Goal: Task Accomplishment & Management: Manage account settings

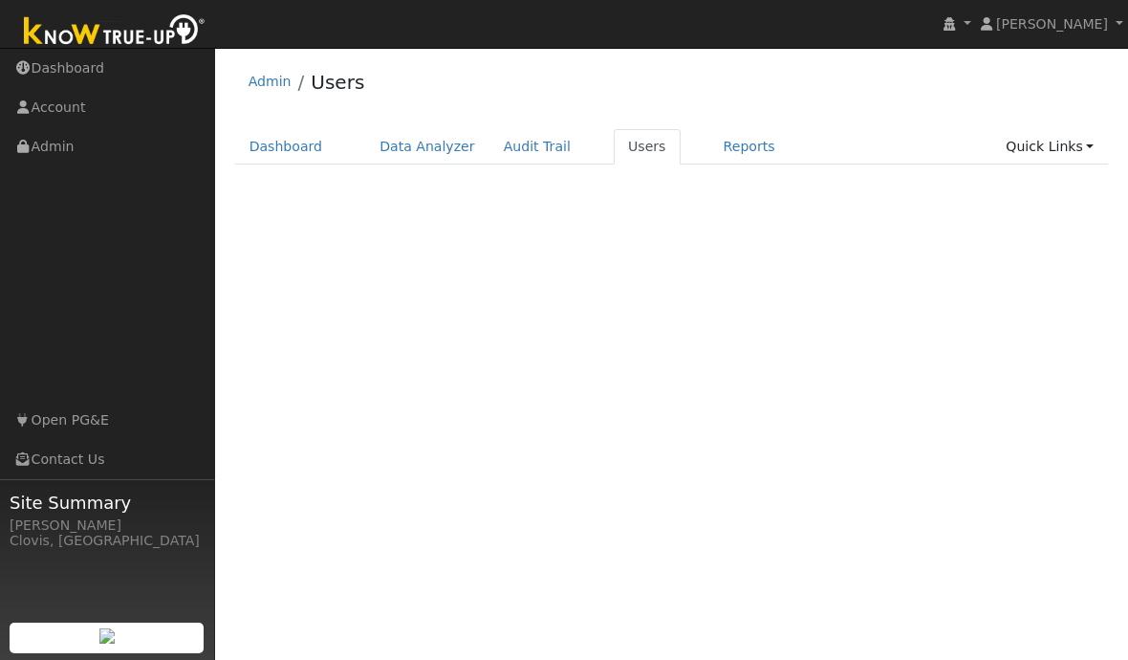
click at [631, 132] on link "Users" at bounding box center [647, 146] width 67 height 35
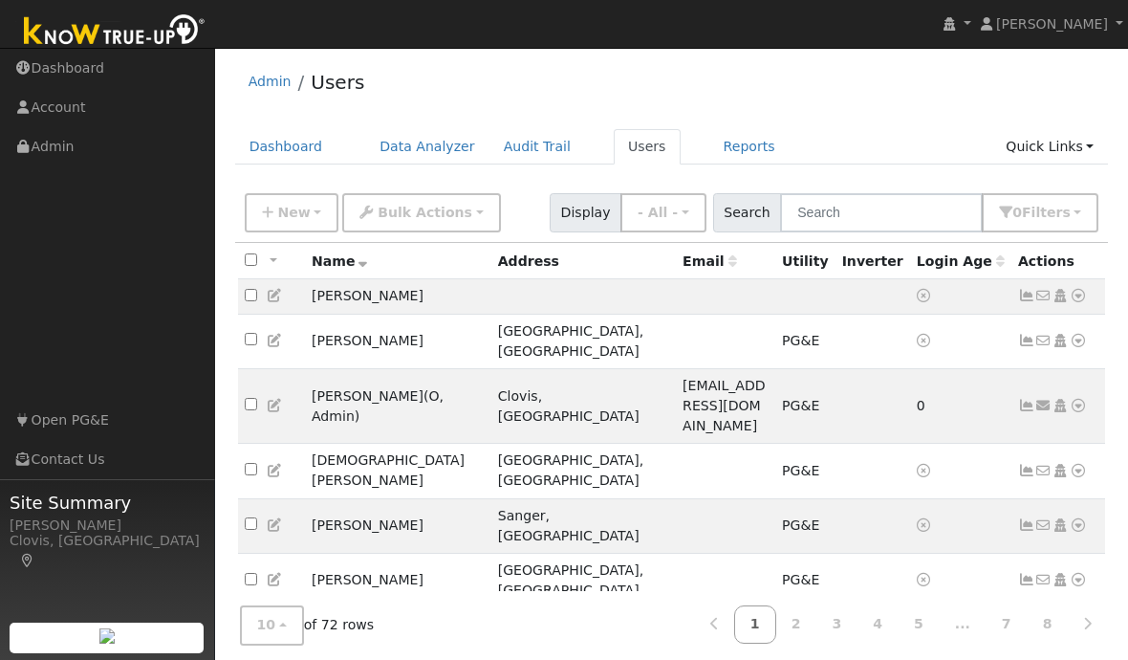
click at [287, 208] on span "New" at bounding box center [293, 212] width 33 height 15
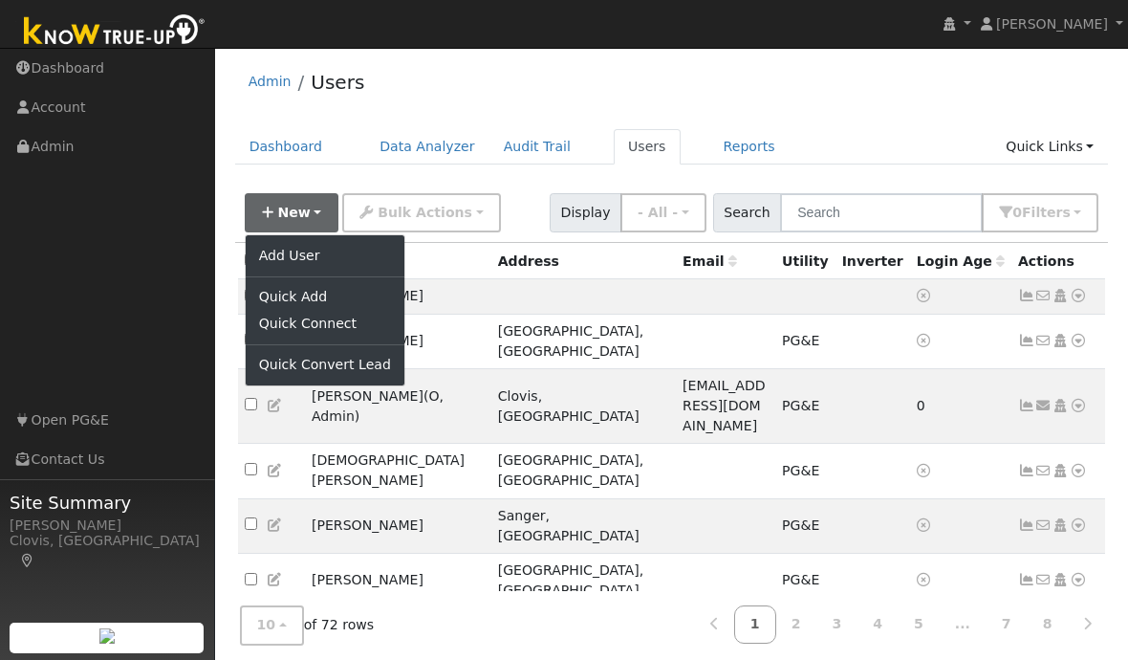
click at [281, 248] on link "Add User" at bounding box center [325, 255] width 159 height 27
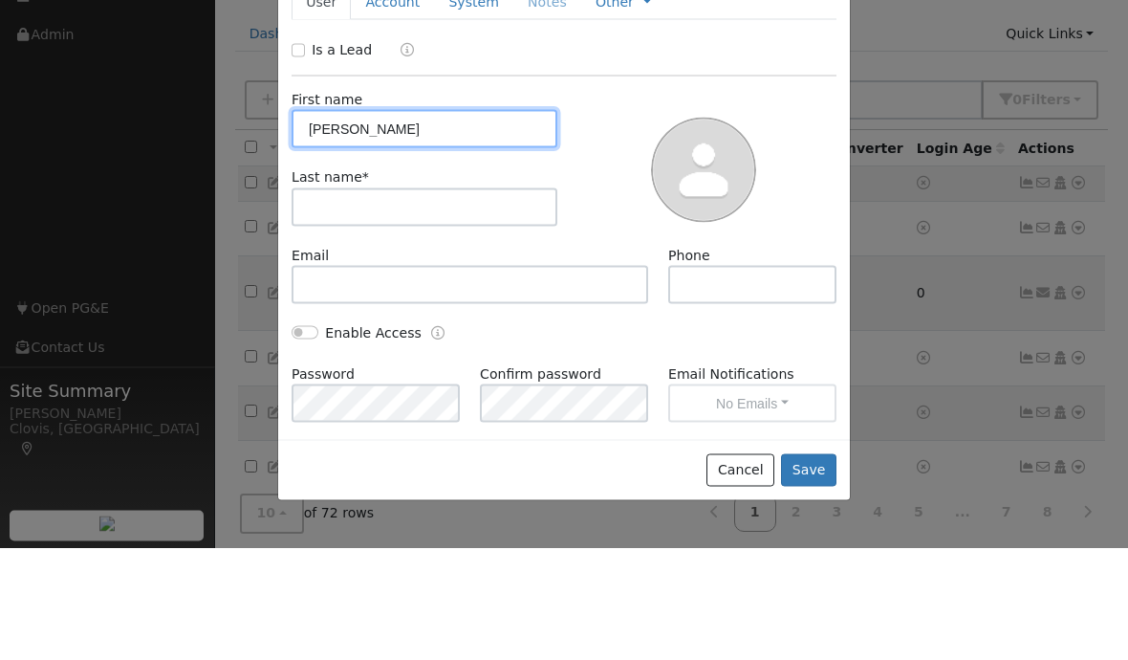
type input "Richard"
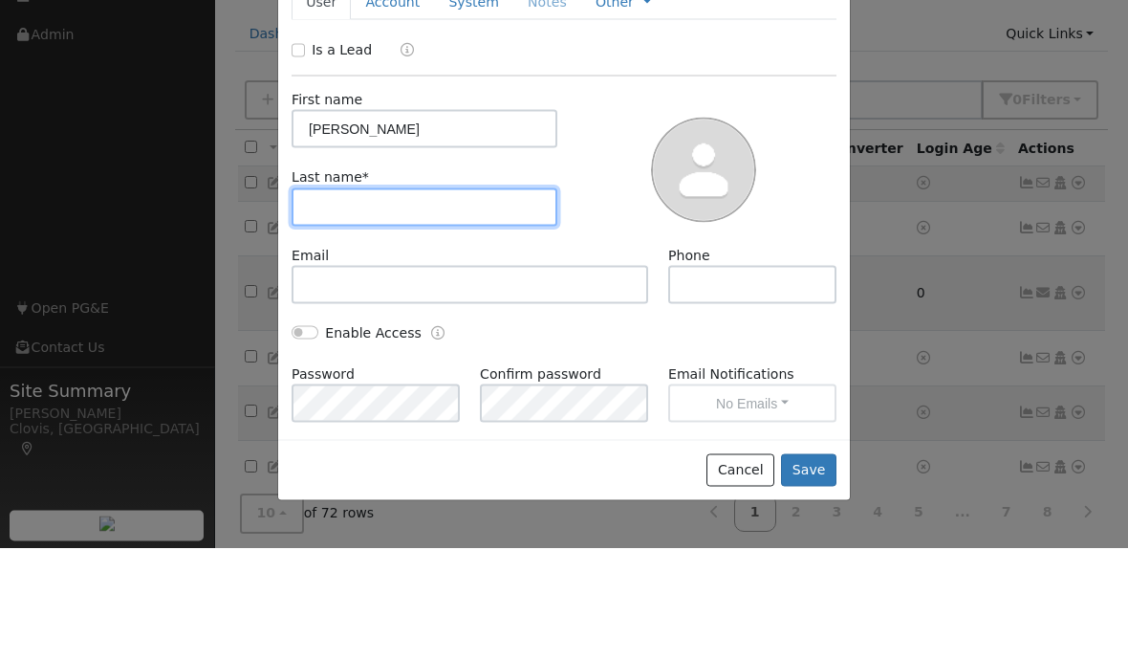
click at [338, 300] on input "text" at bounding box center [425, 319] width 266 height 38
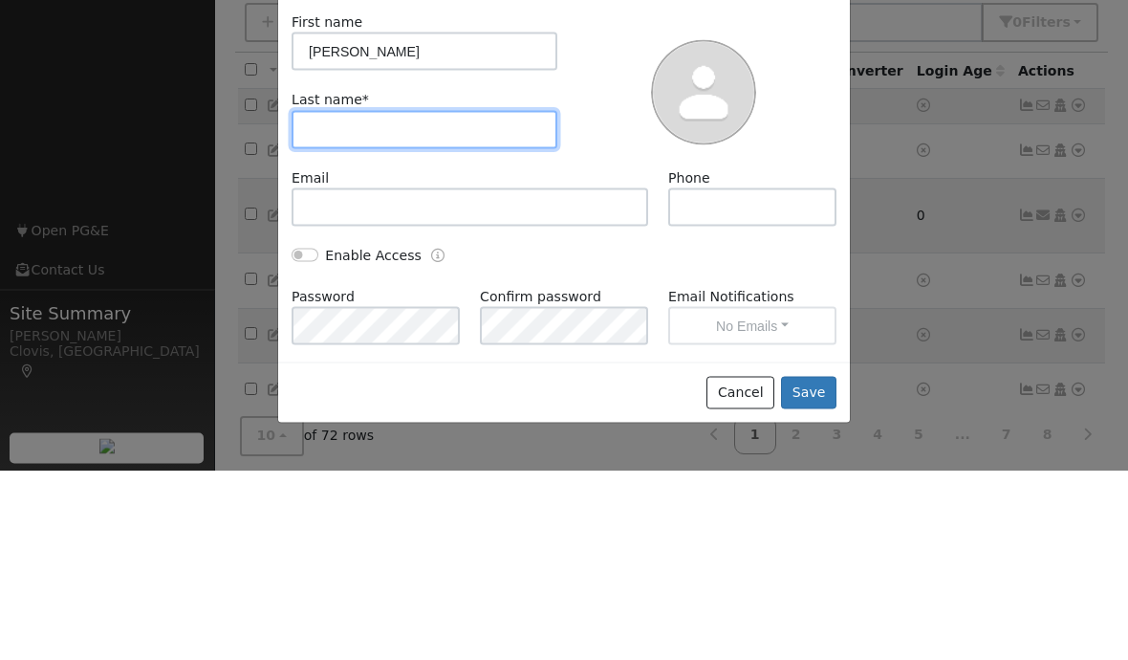
type input "U"
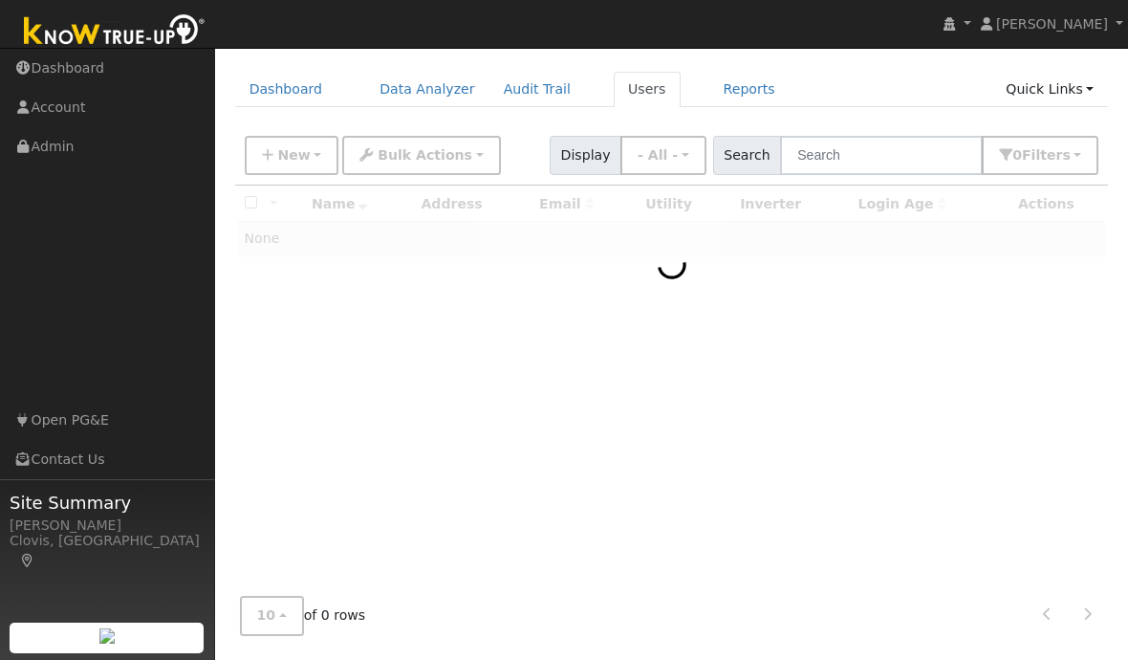
scroll to position [107, 0]
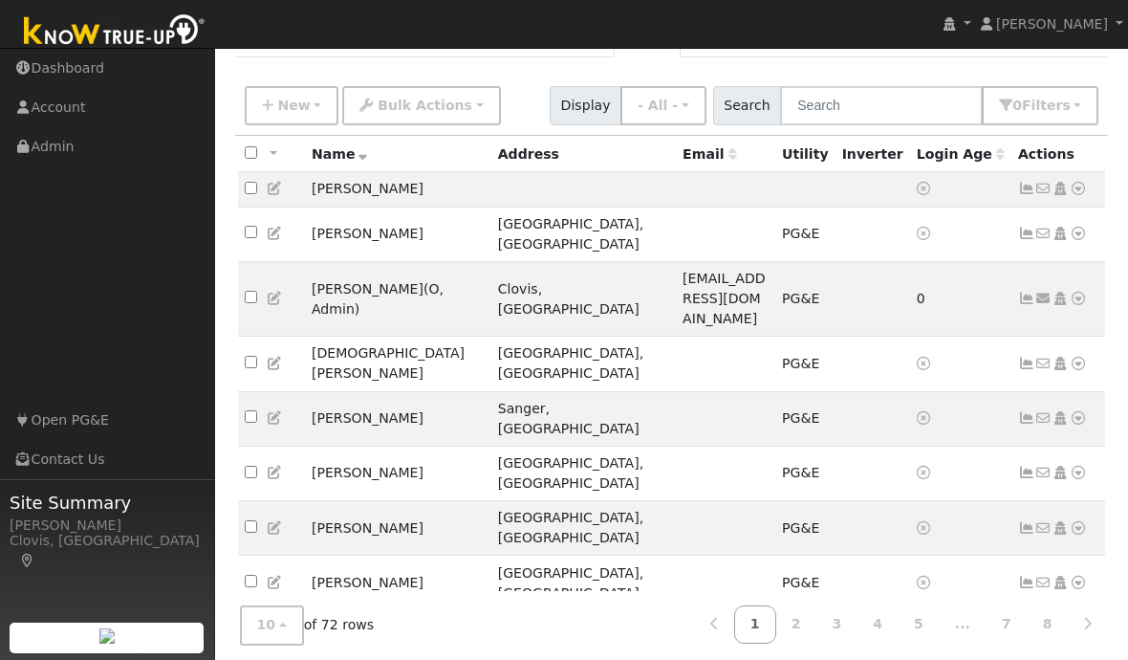
click at [277, 108] on span "New" at bounding box center [293, 105] width 33 height 15
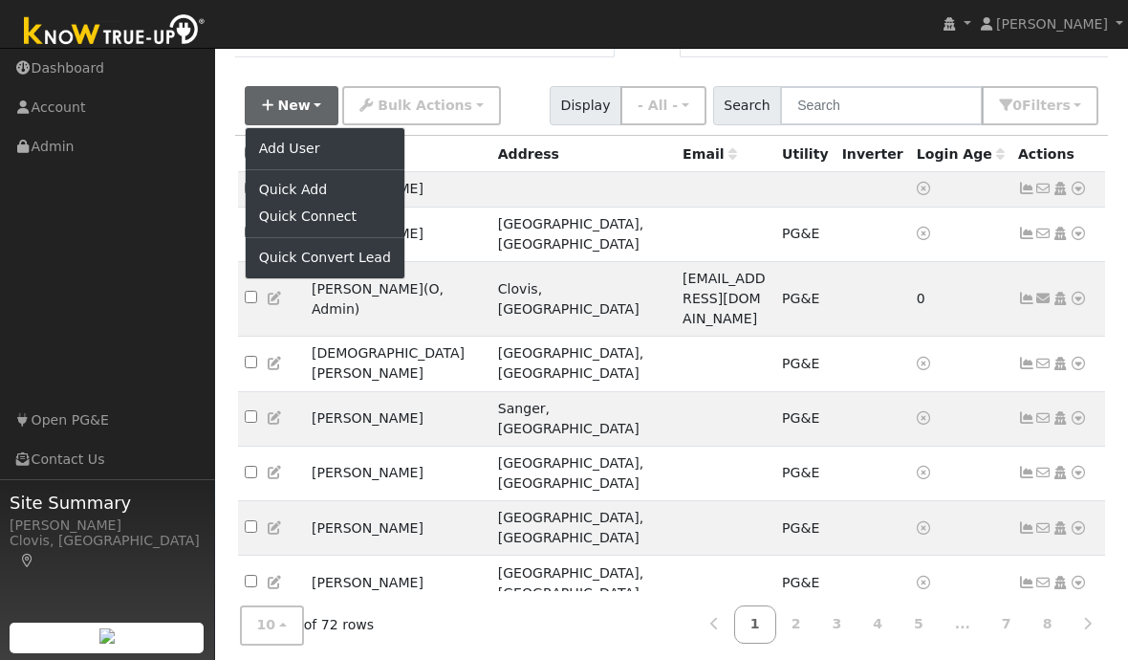
click at [274, 148] on link "Add User" at bounding box center [325, 148] width 159 height 27
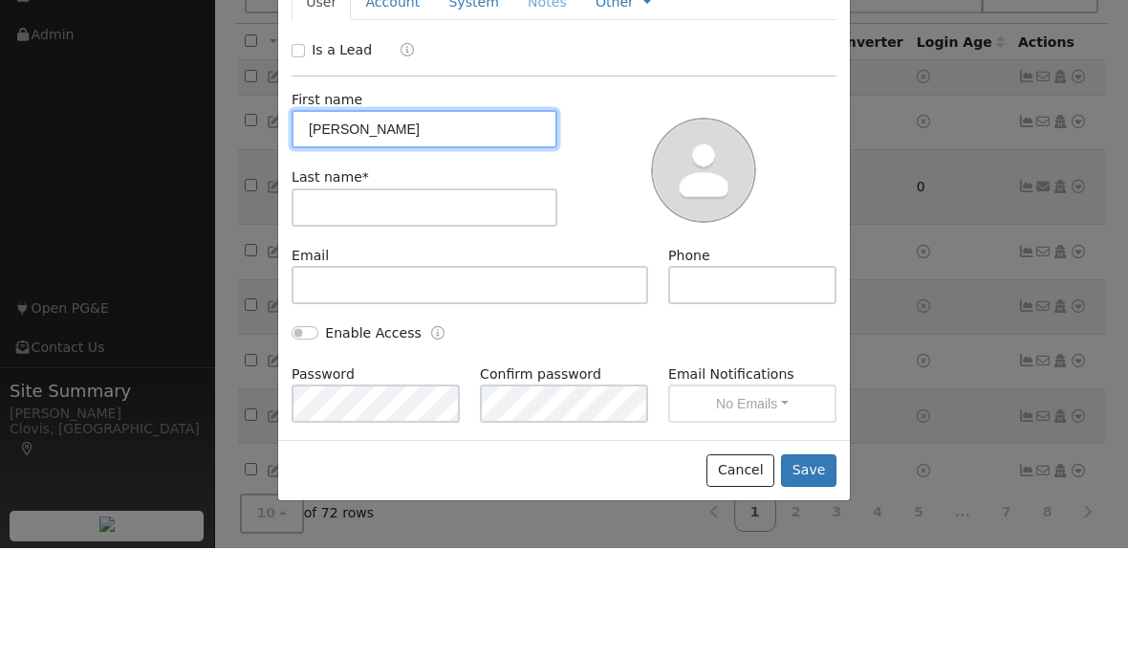
type input "Richard"
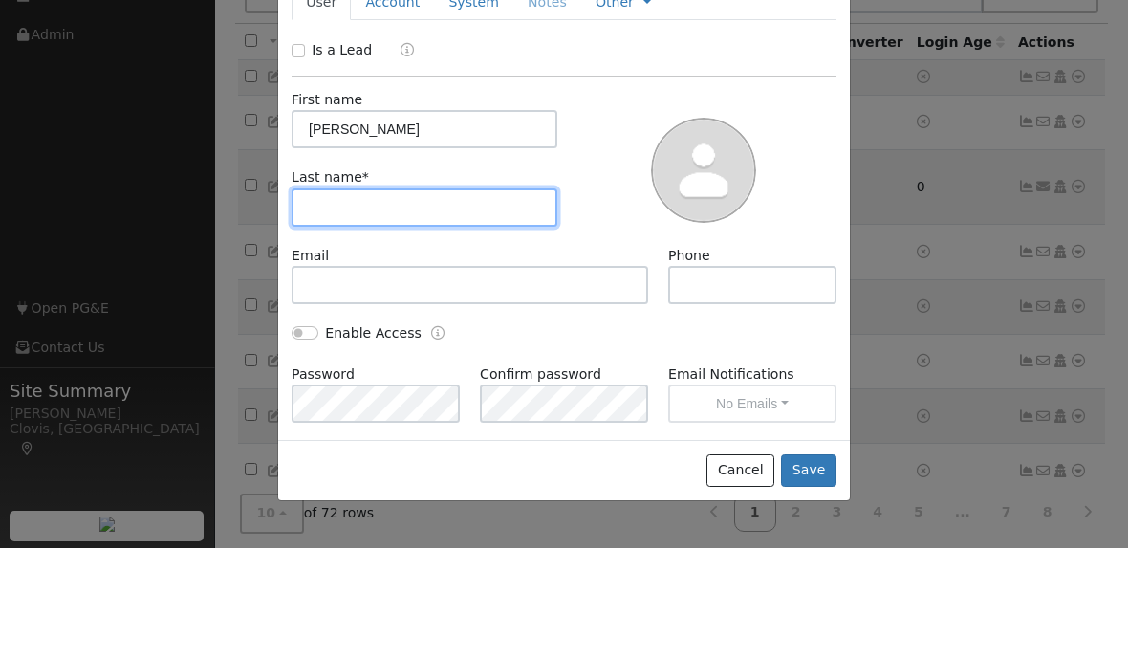
click at [352, 300] on input "text" at bounding box center [425, 319] width 266 height 38
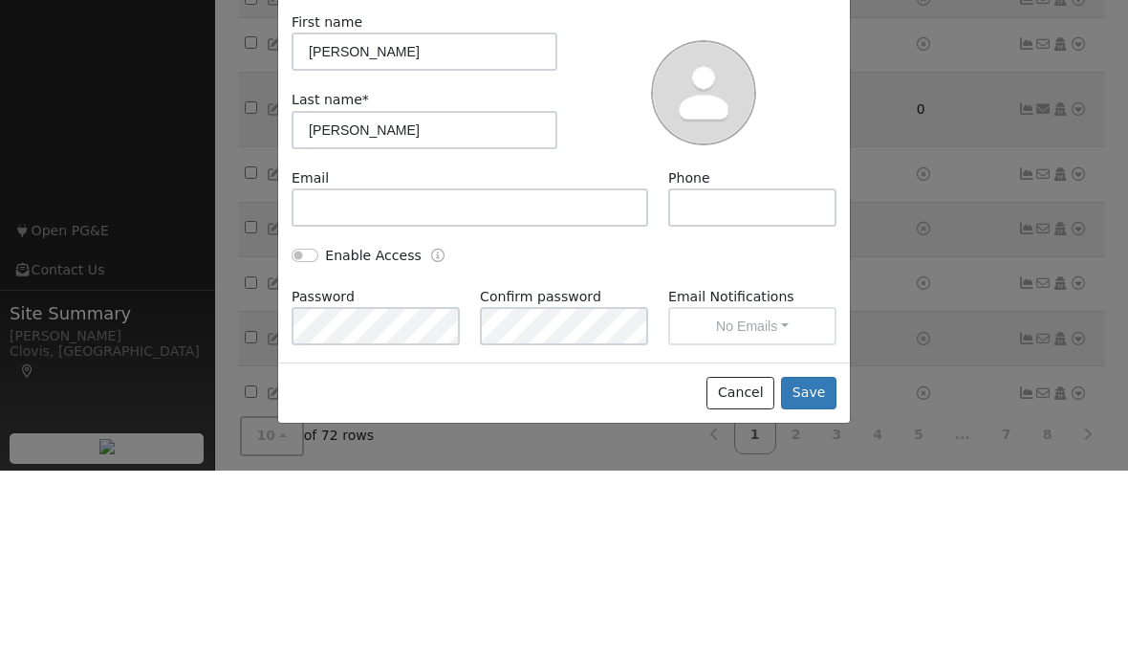
scroll to position [123, 0]
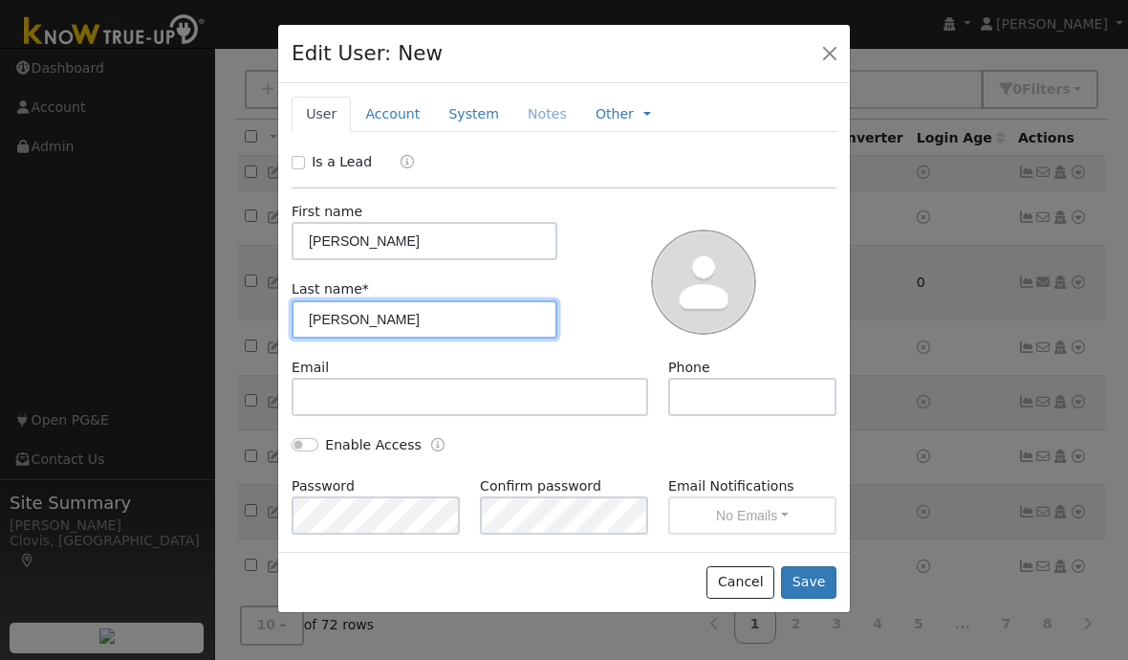
type input "Tan Shuttleworth"
click at [809, 612] on div "Cancel Save" at bounding box center [564, 582] width 572 height 60
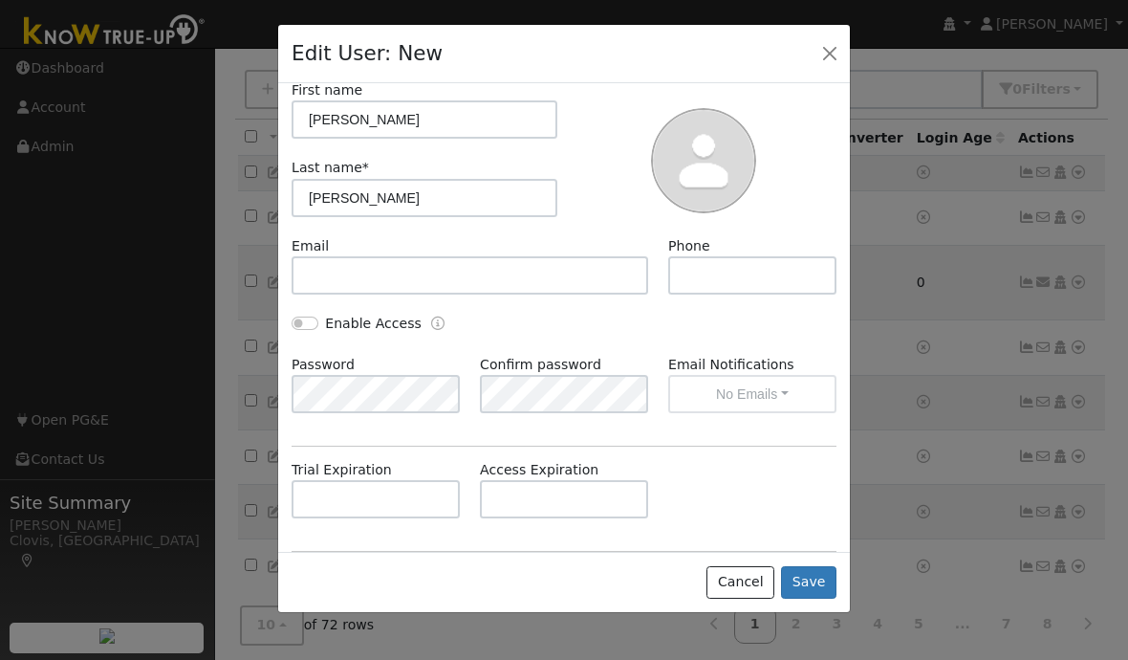
scroll to position [142, 0]
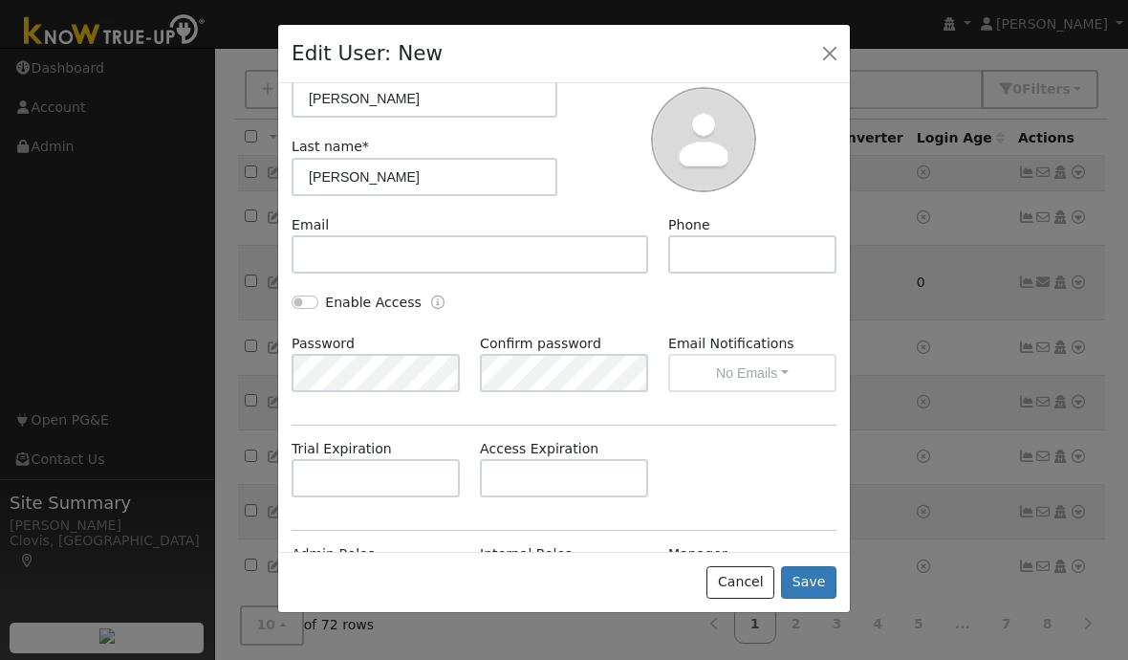
click at [814, 599] on button "Save" at bounding box center [808, 582] width 55 height 33
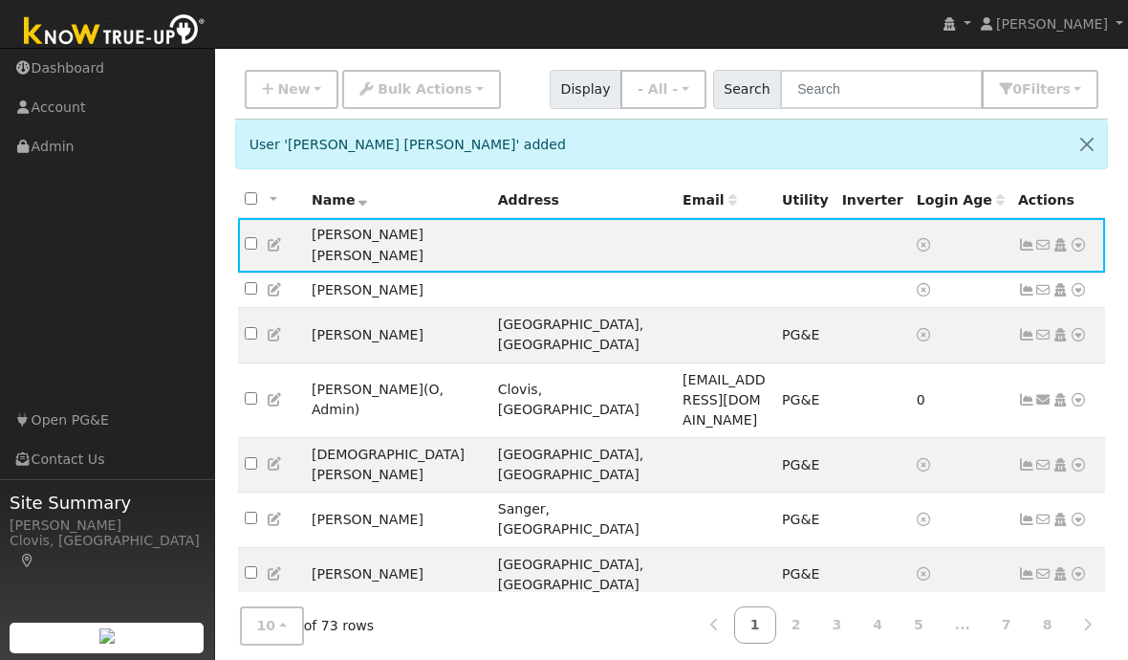
click at [1084, 238] on icon at bounding box center [1078, 244] width 17 height 13
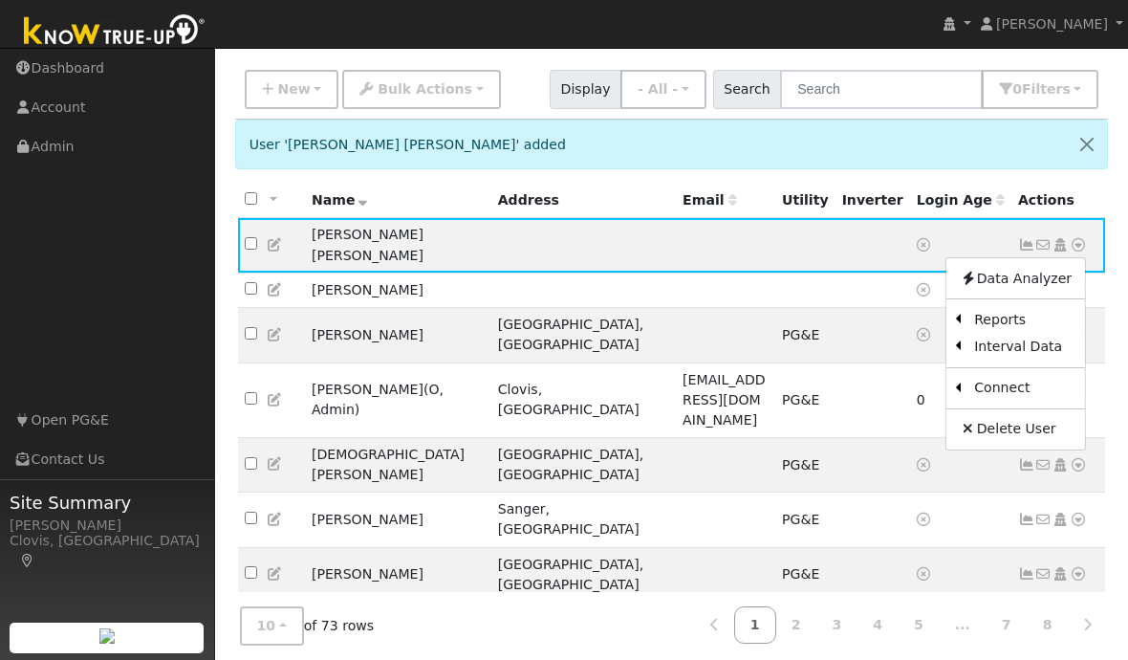
click at [0, 0] on link "Utility" at bounding box center [0, 0] width 0 height 0
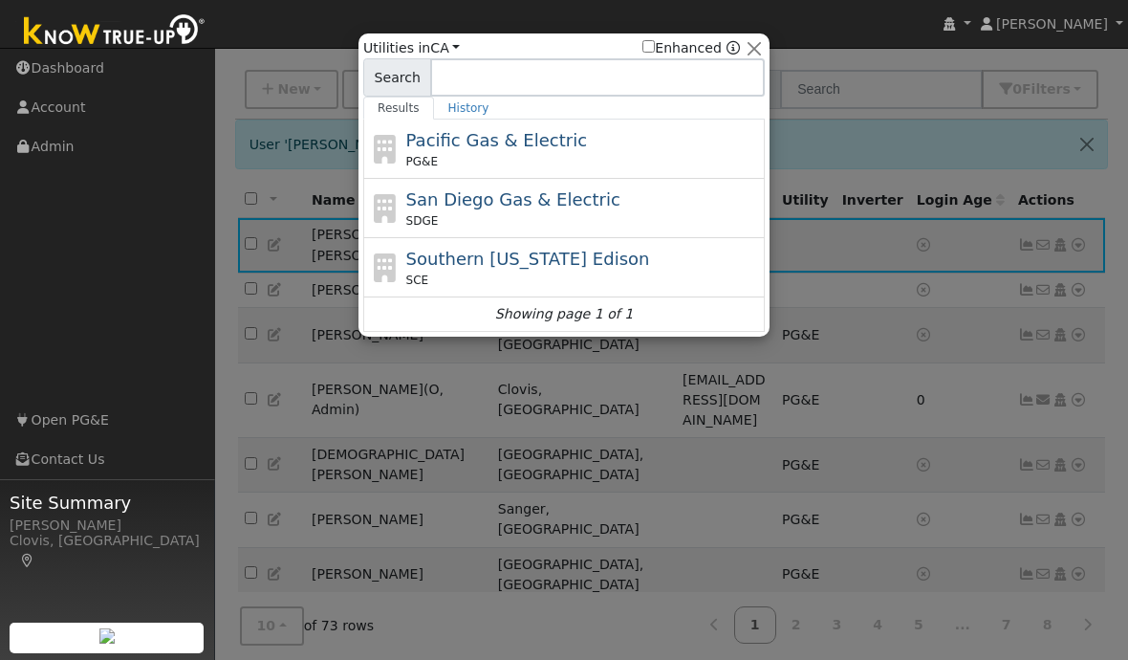
click at [416, 150] on span "Pacific Gas & Electric" at bounding box center [496, 140] width 181 height 20
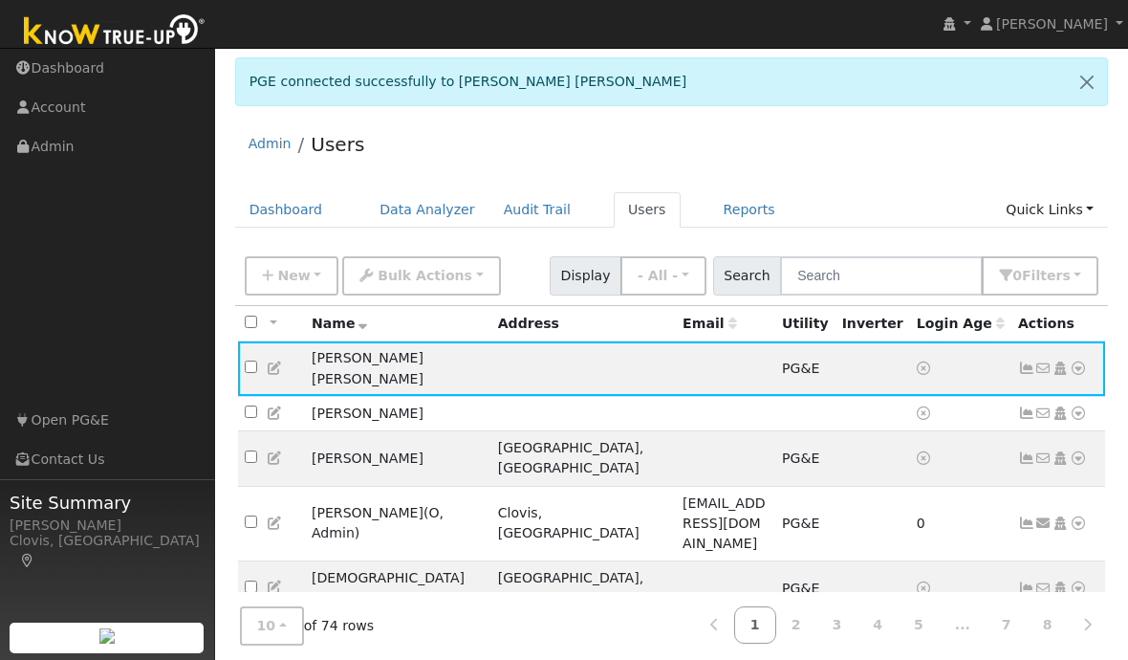
click at [1086, 361] on icon at bounding box center [1078, 367] width 17 height 13
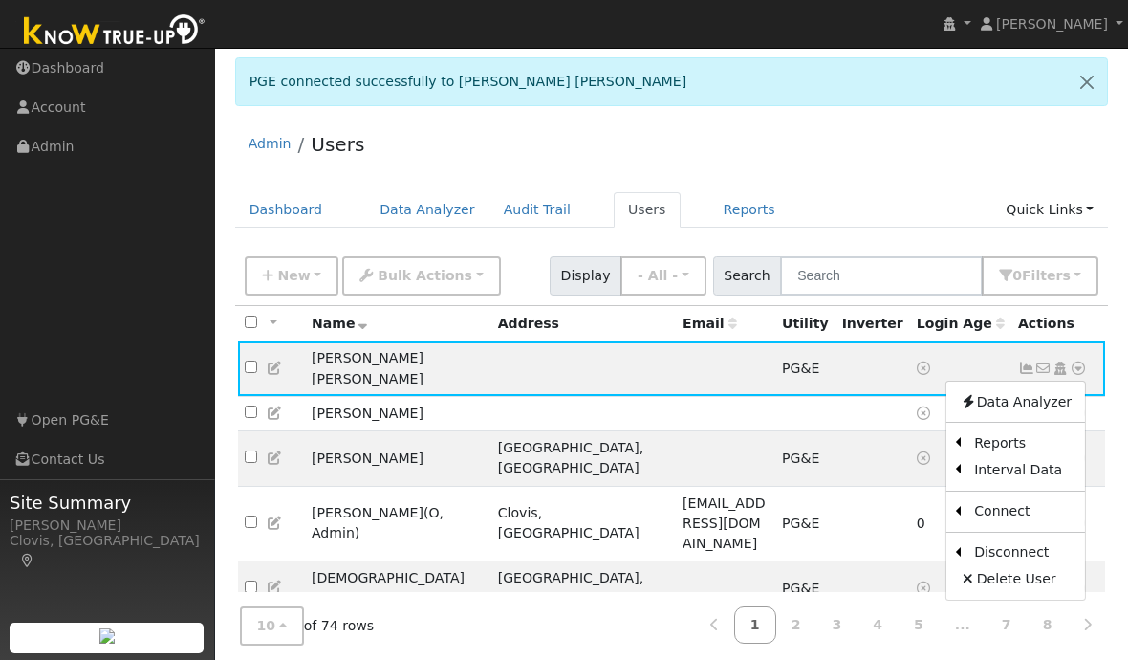
click at [1001, 394] on link "Data Analyzer" at bounding box center [1016, 401] width 139 height 27
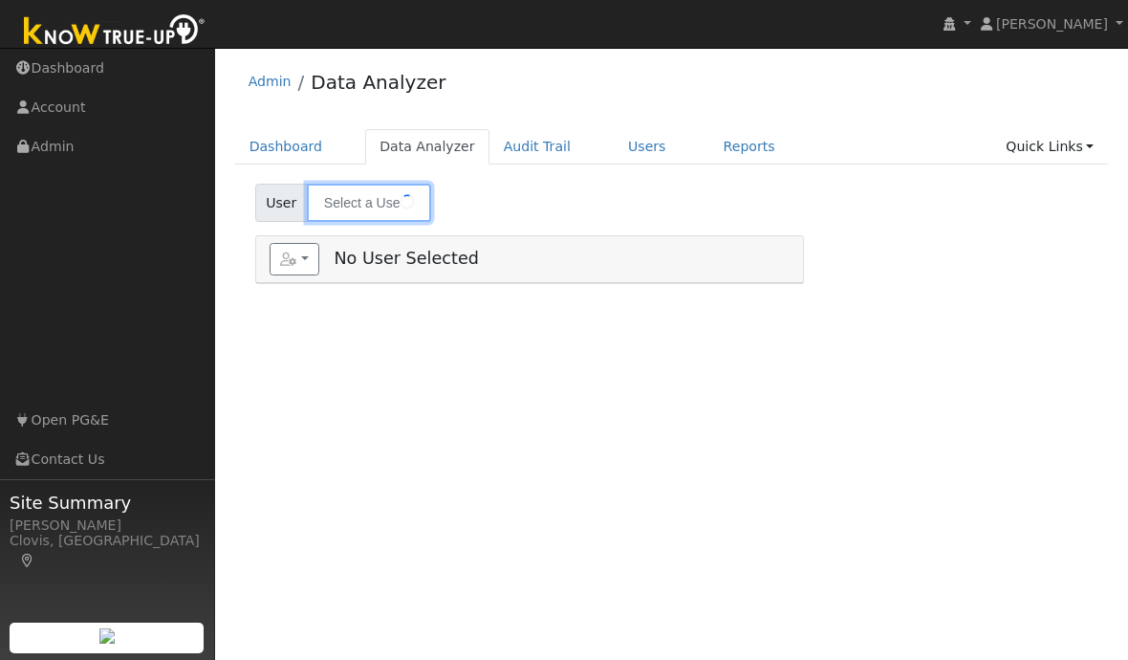
type input "Richard Tan Shuttleworth"
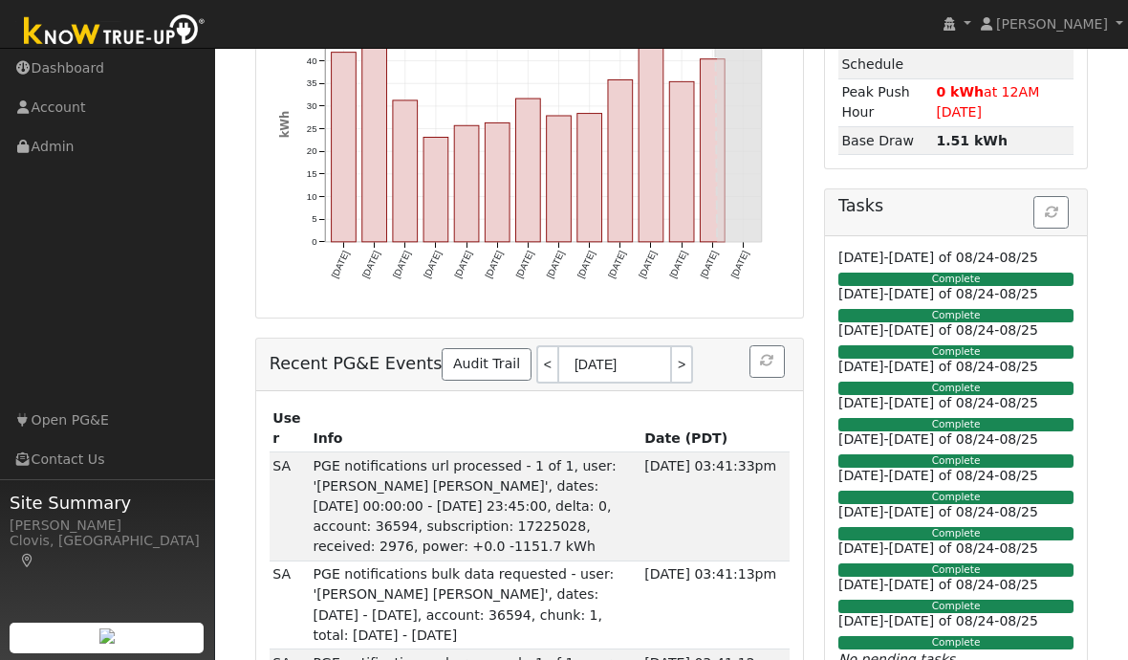
scroll to position [309, 0]
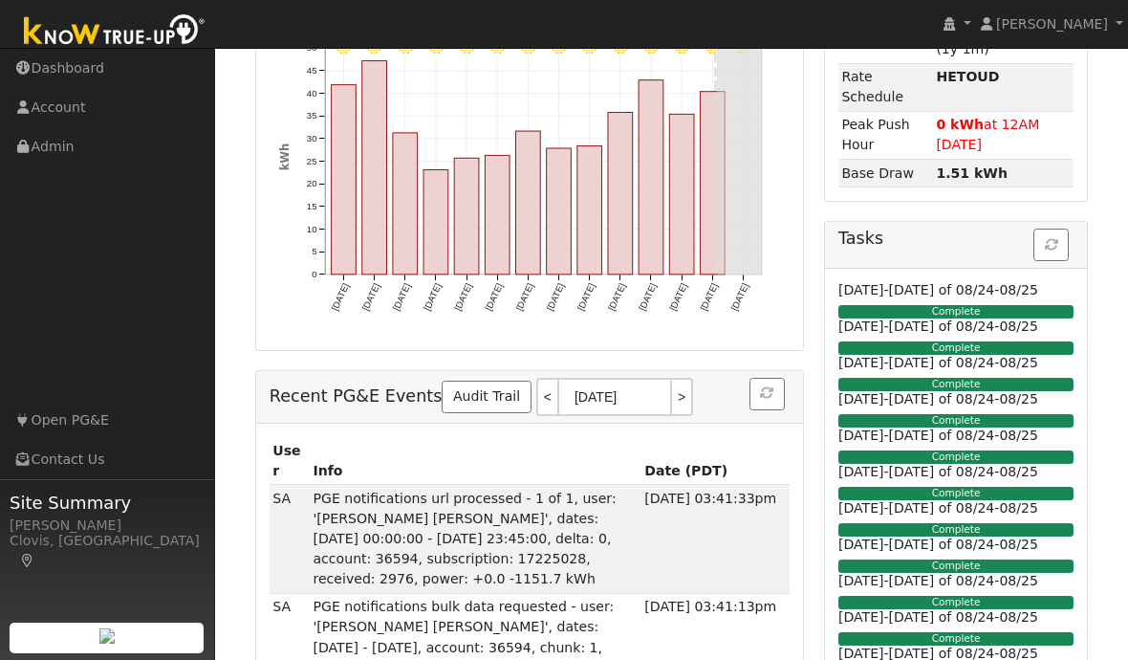
click at [1036, 247] on button "button" at bounding box center [1051, 245] width 35 height 33
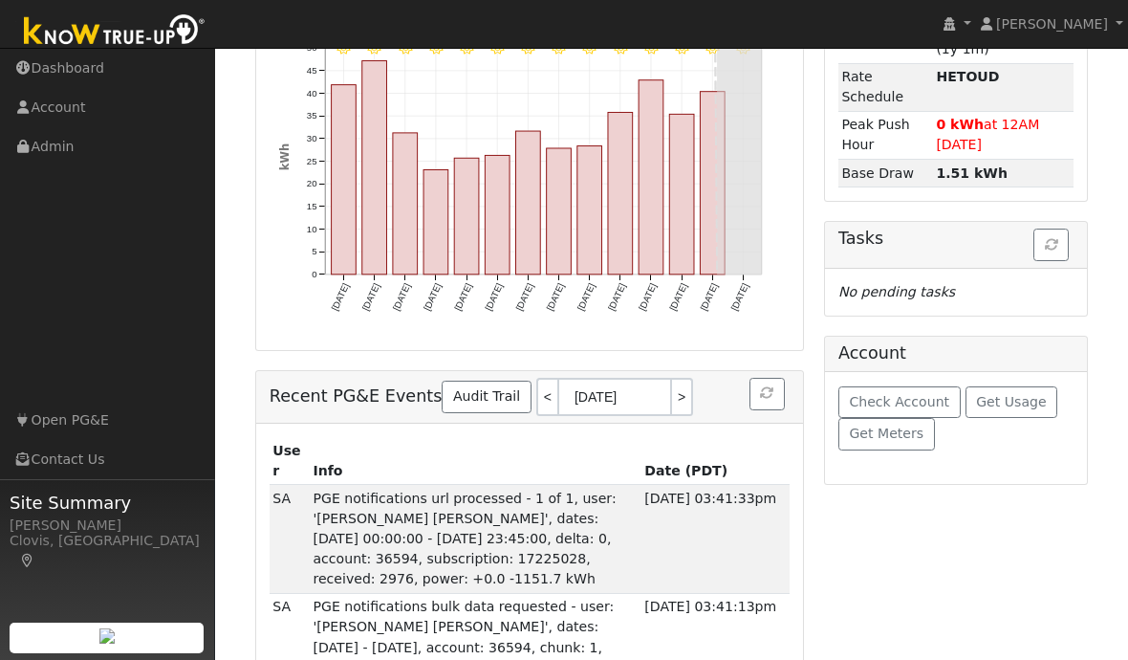
click at [1068, 239] on button "button" at bounding box center [1051, 245] width 35 height 33
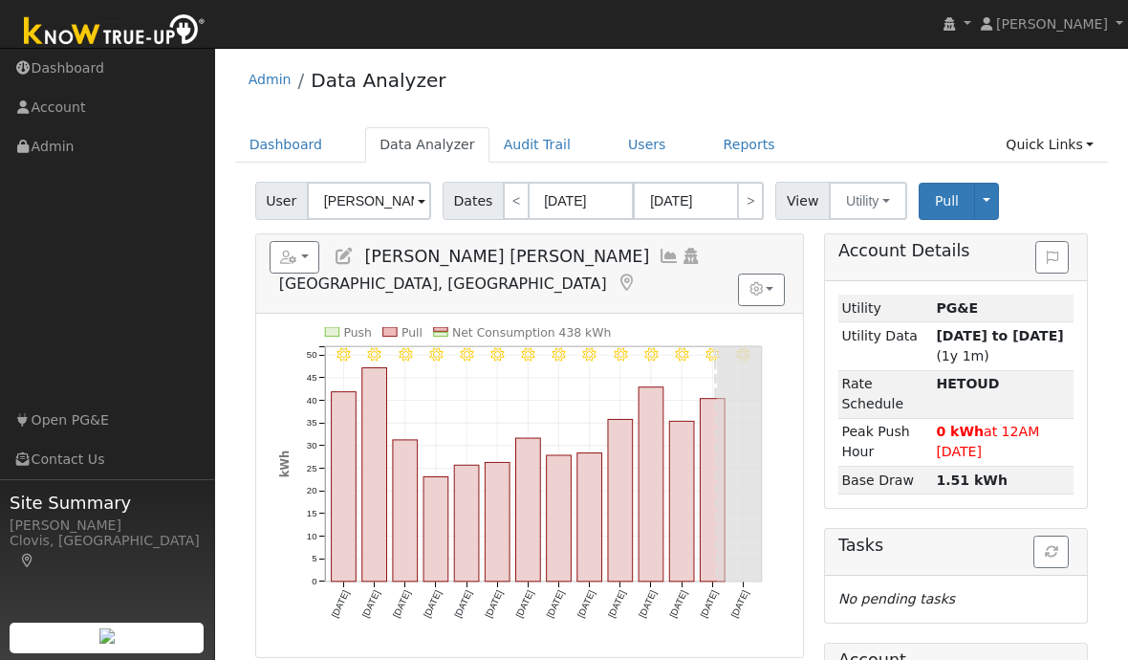
scroll to position [4, 0]
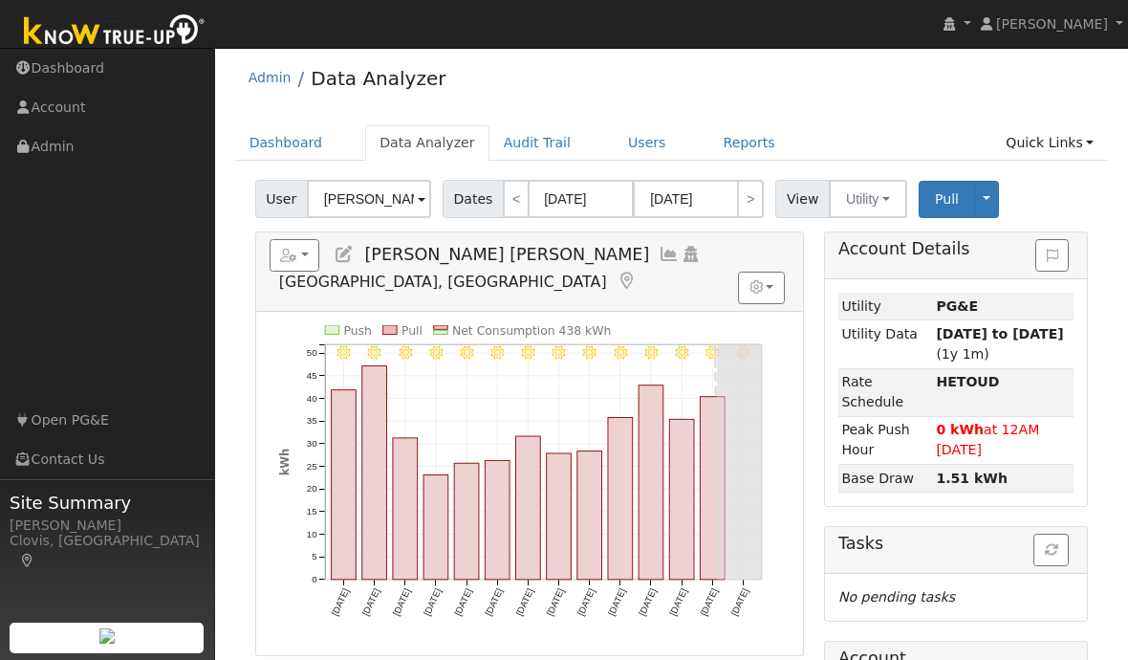
click at [941, 188] on button "Pull" at bounding box center [947, 199] width 56 height 37
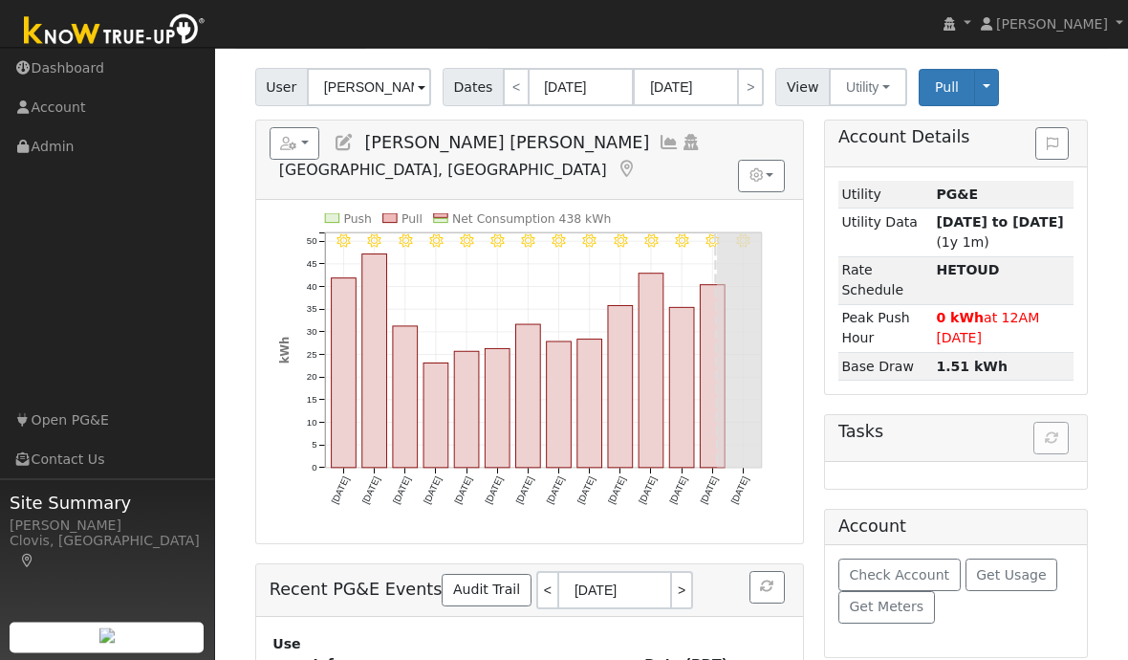
scroll to position [204, 0]
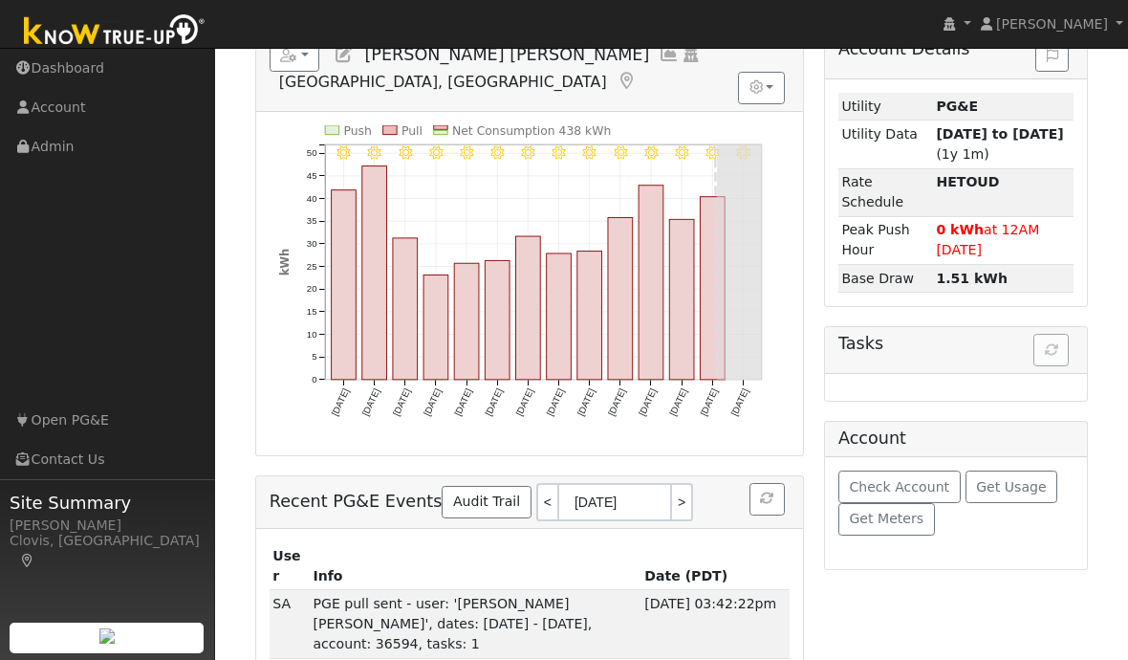
click at [1058, 353] on h5 "Tasks" at bounding box center [956, 344] width 235 height 20
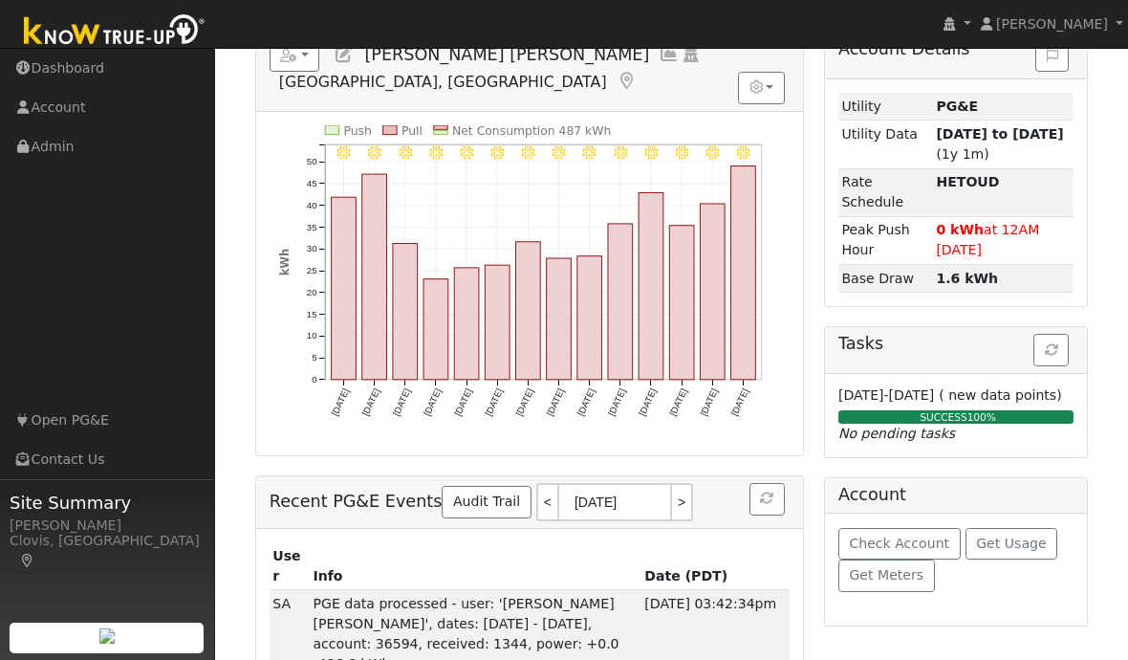
click at [1054, 347] on icon "button" at bounding box center [1051, 349] width 13 height 13
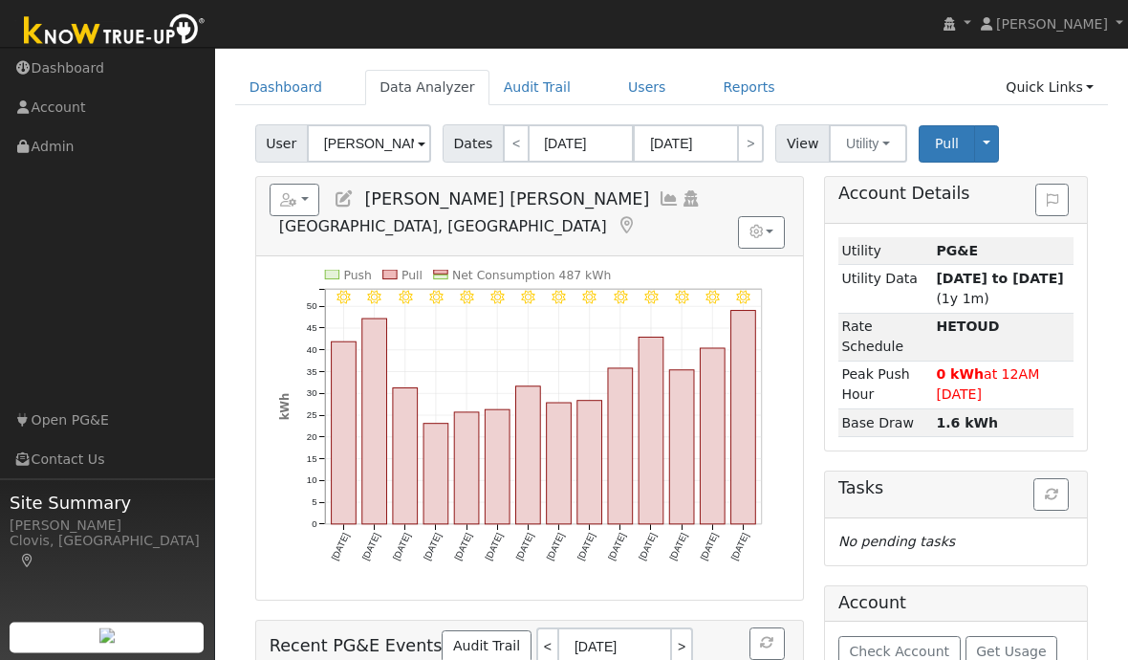
scroll to position [0, 0]
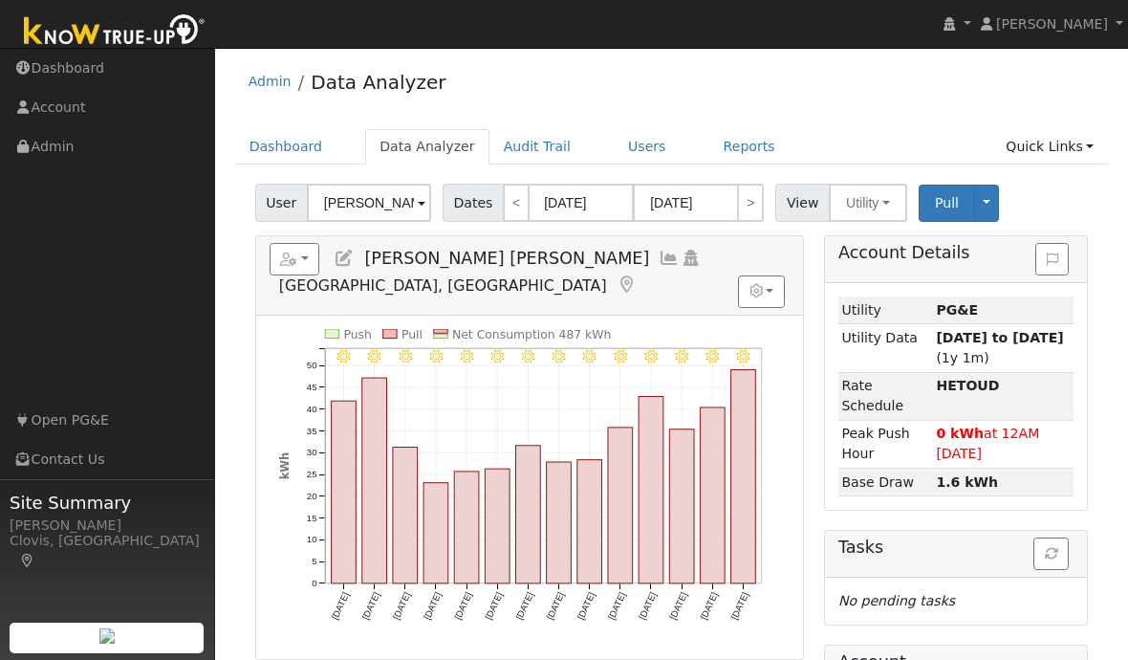
click at [723, 149] on link "Reports" at bounding box center [750, 146] width 80 height 35
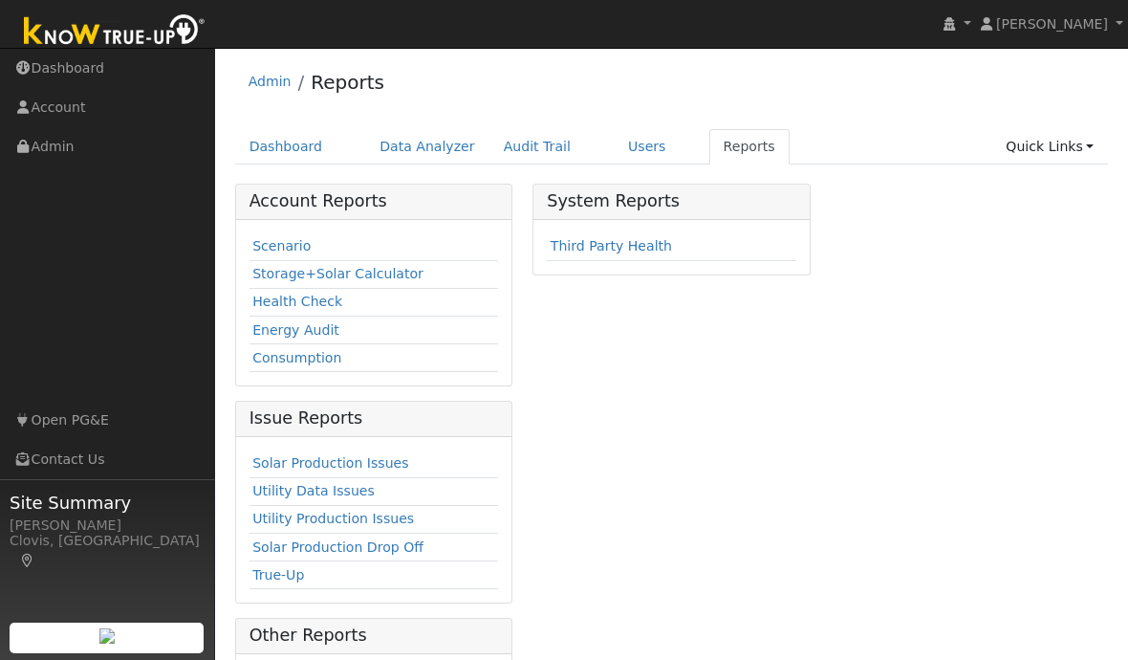
click at [271, 243] on link "Scenario" at bounding box center [281, 245] width 58 height 15
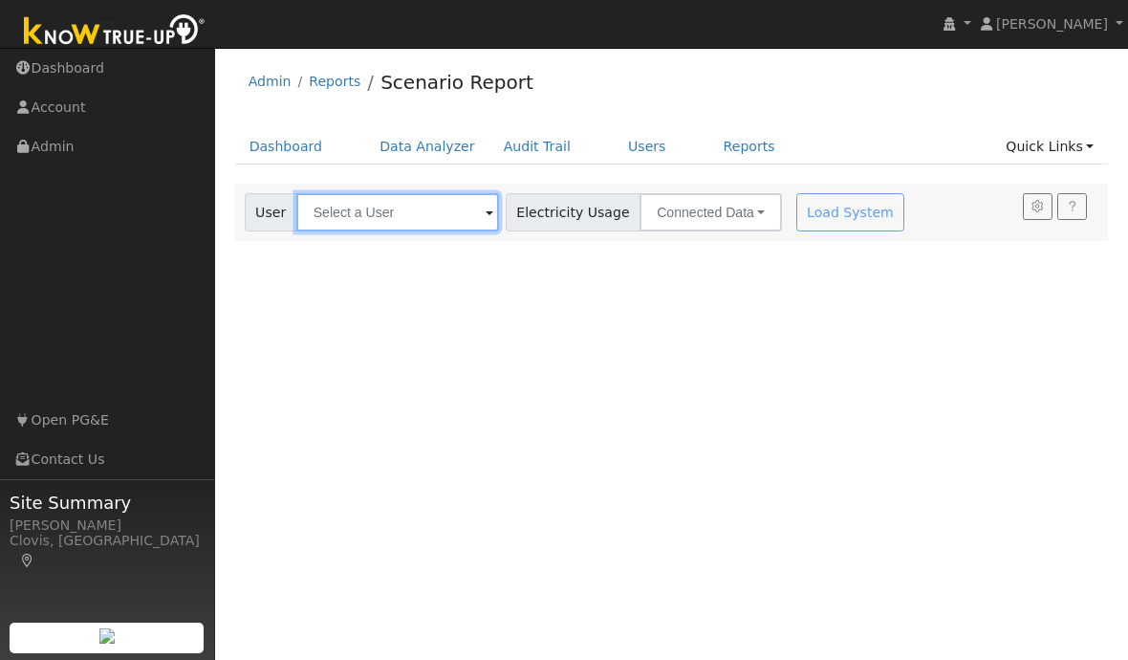
click at [371, 216] on input "text" at bounding box center [397, 212] width 203 height 38
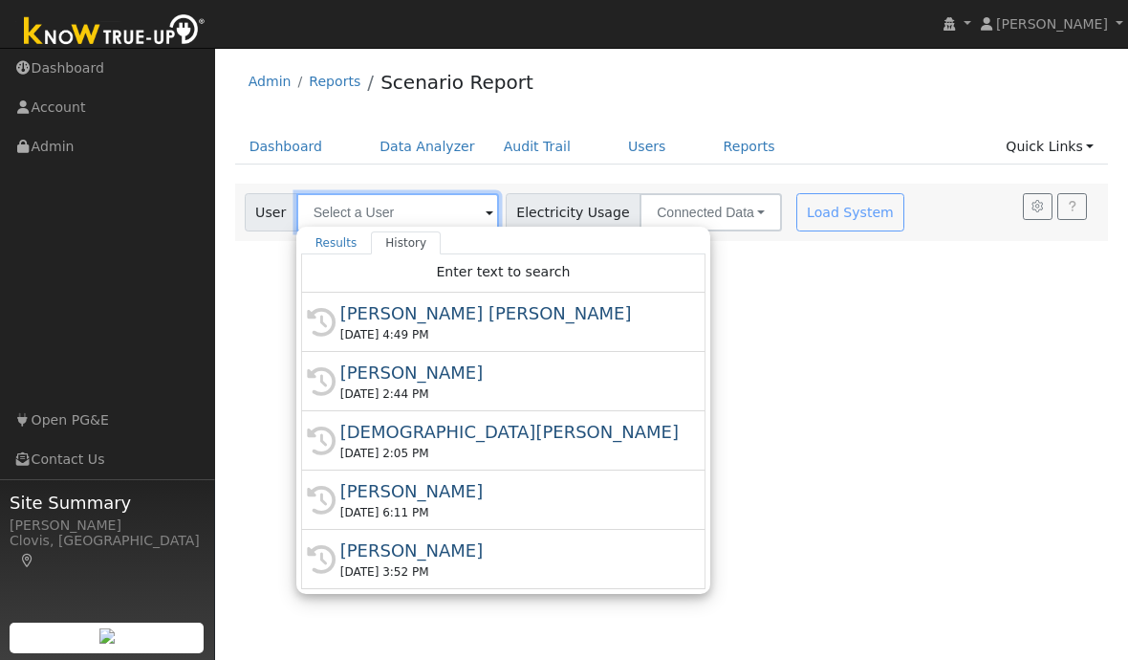
type input "J"
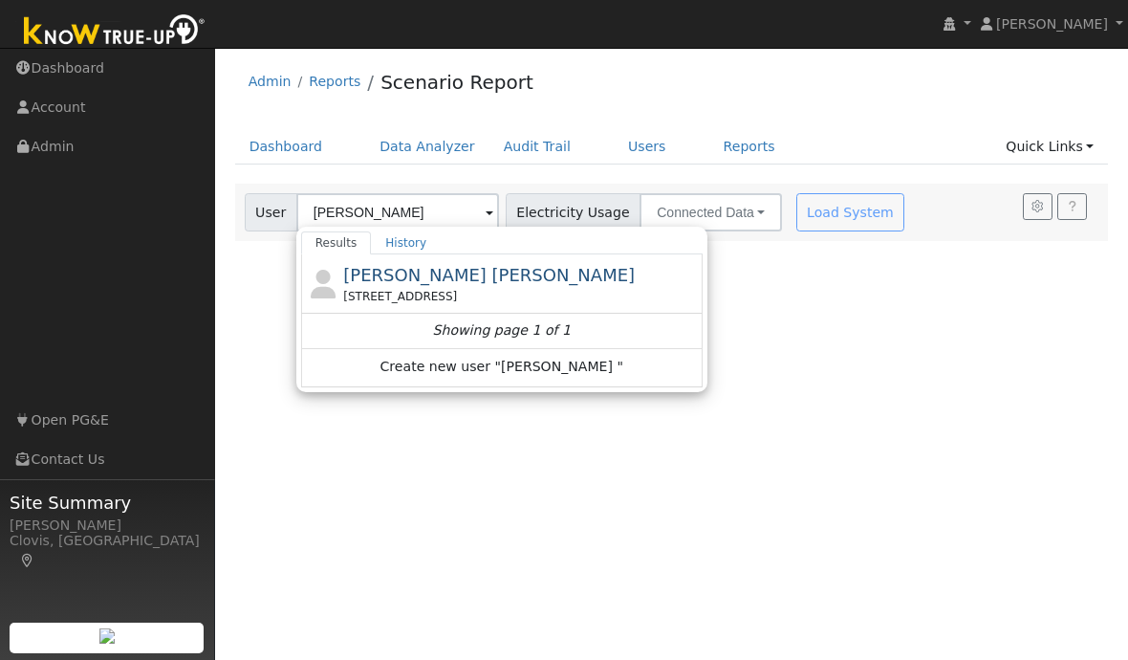
click at [384, 271] on span "[PERSON_NAME] [PERSON_NAME]" at bounding box center [489, 275] width 292 height 20
type input "[PERSON_NAME] [PERSON_NAME]"
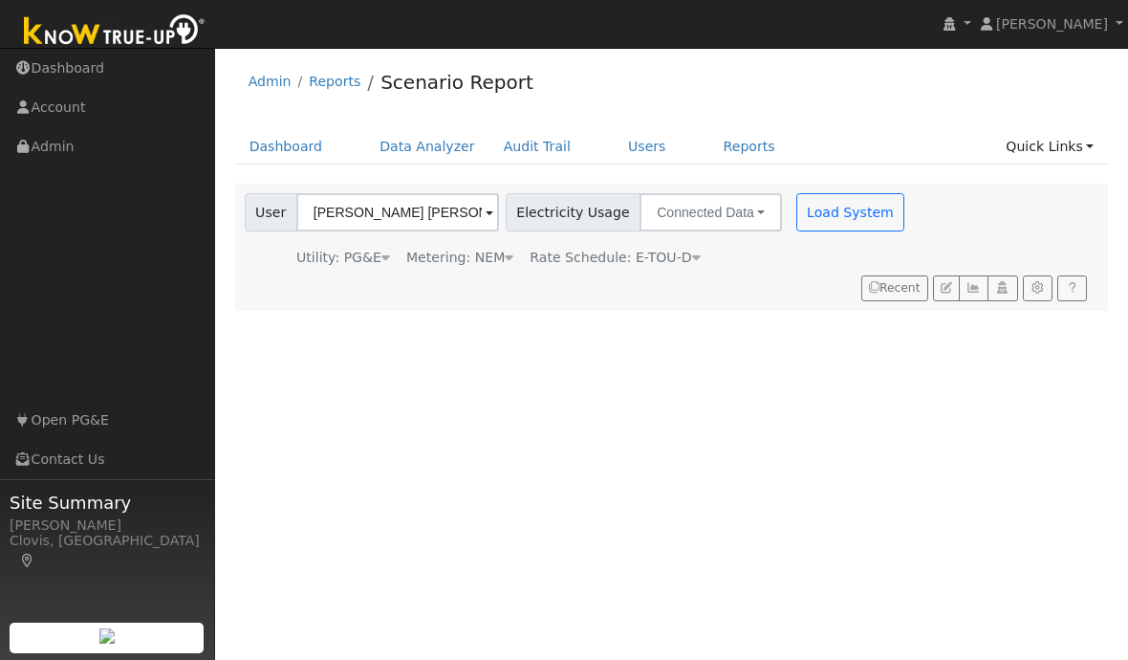
click at [797, 210] on button "Load System" at bounding box center [851, 212] width 109 height 38
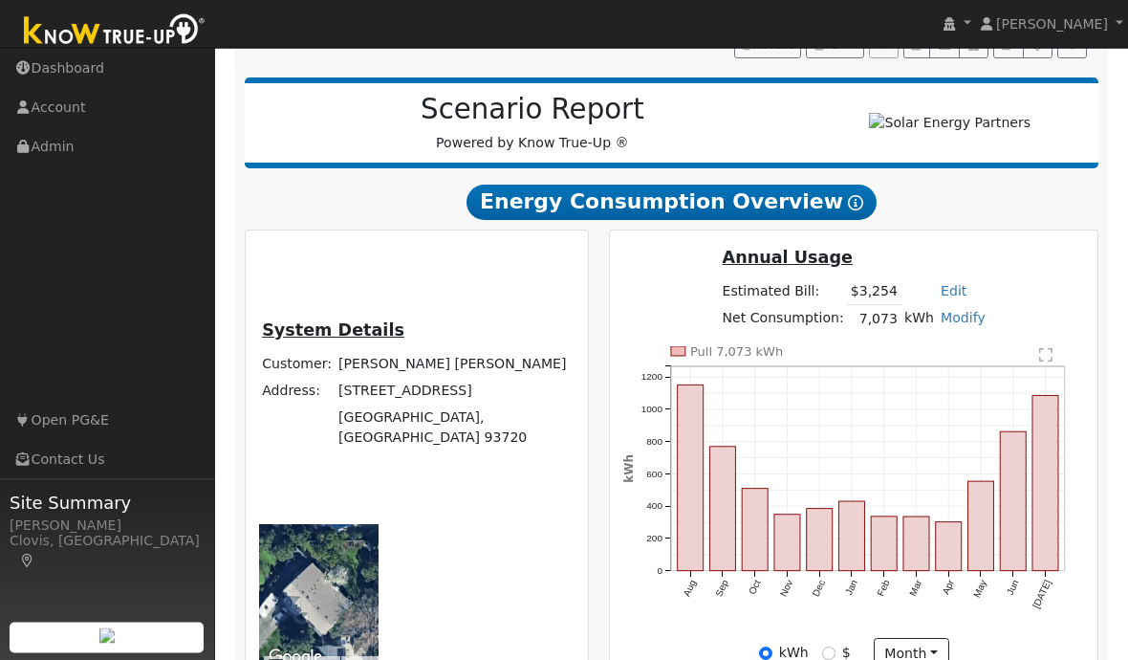
scroll to position [243, 0]
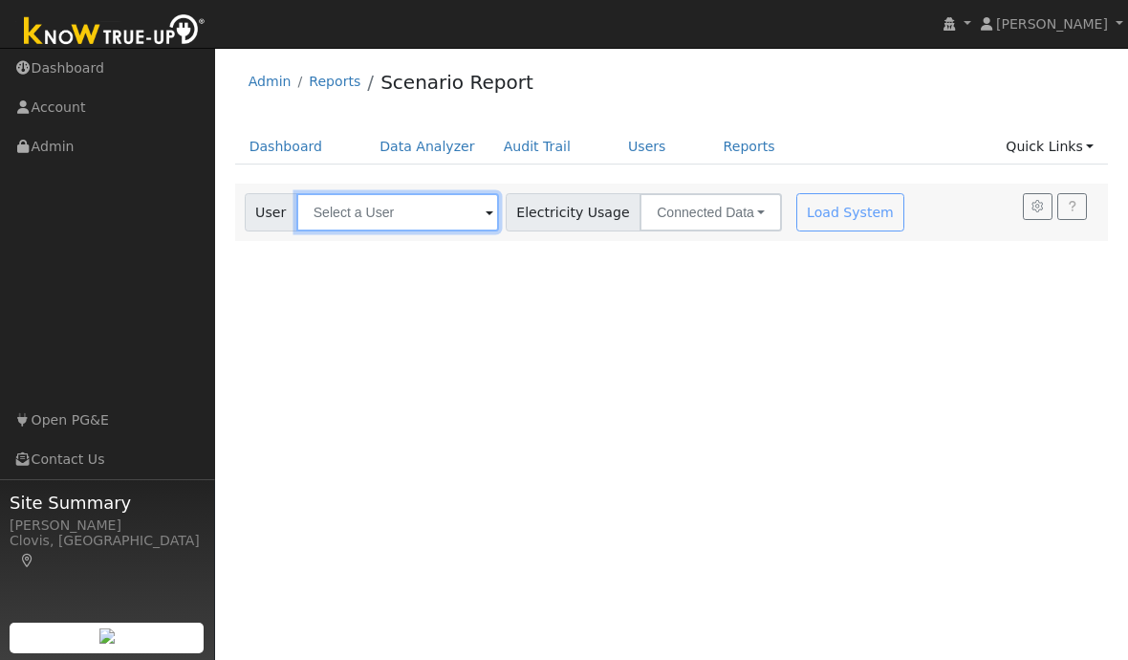
click at [426, 214] on input "text" at bounding box center [397, 212] width 203 height 38
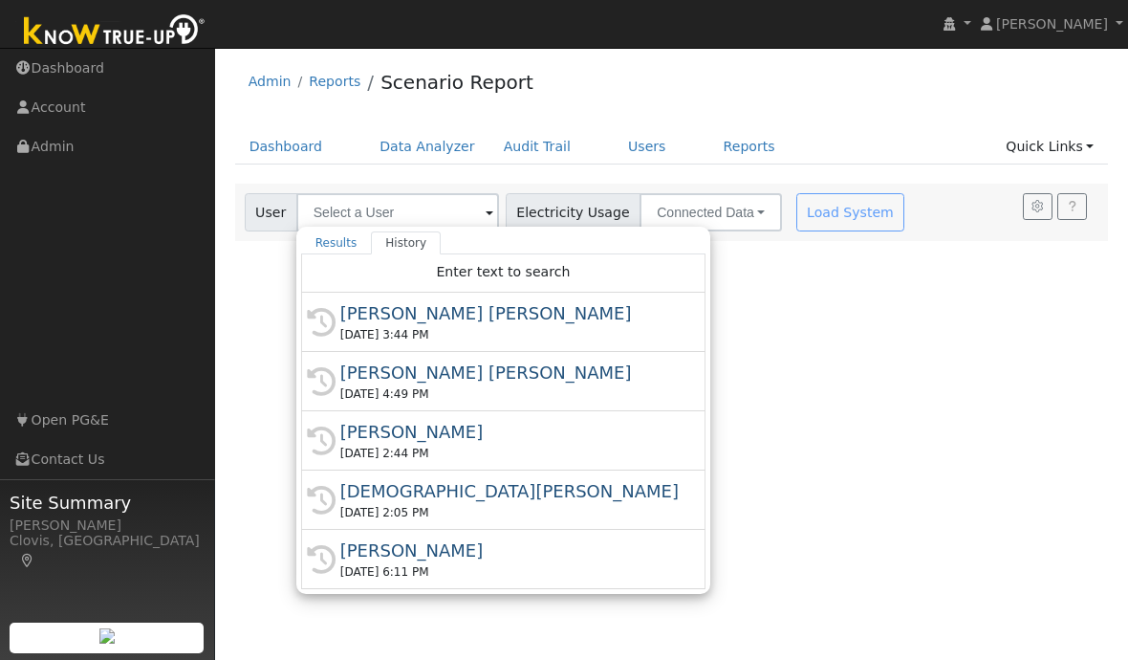
click at [424, 331] on div "[DATE] 3:44 PM" at bounding box center [511, 334] width 343 height 17
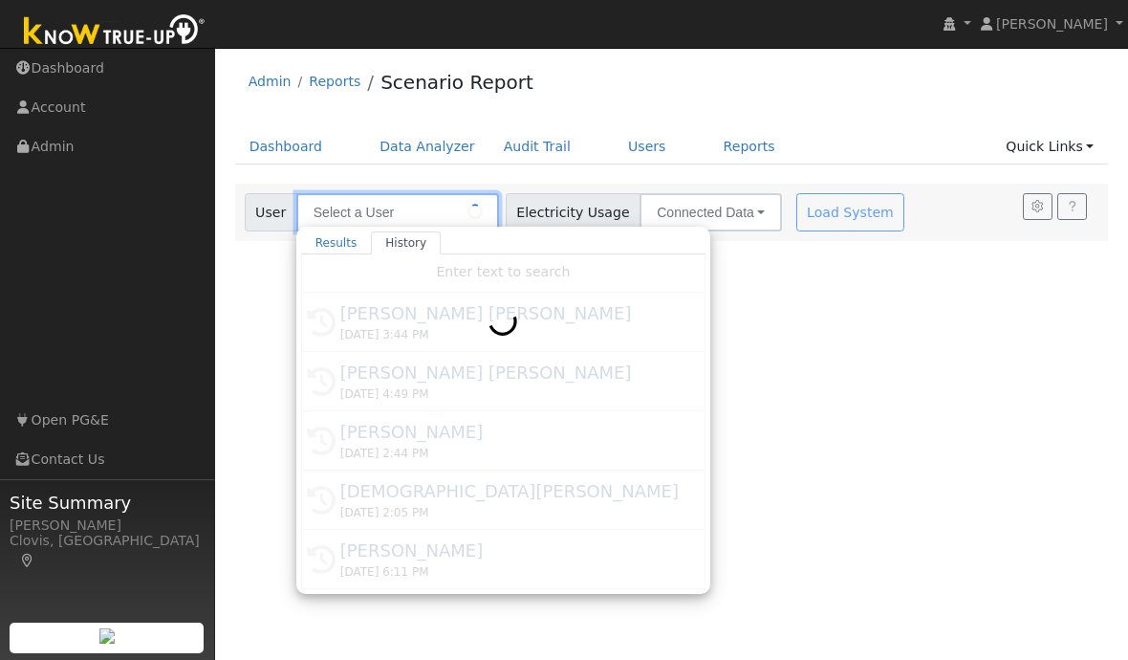
type input "[PERSON_NAME] [PERSON_NAME]"
